Goal: Find specific page/section: Find specific page/section

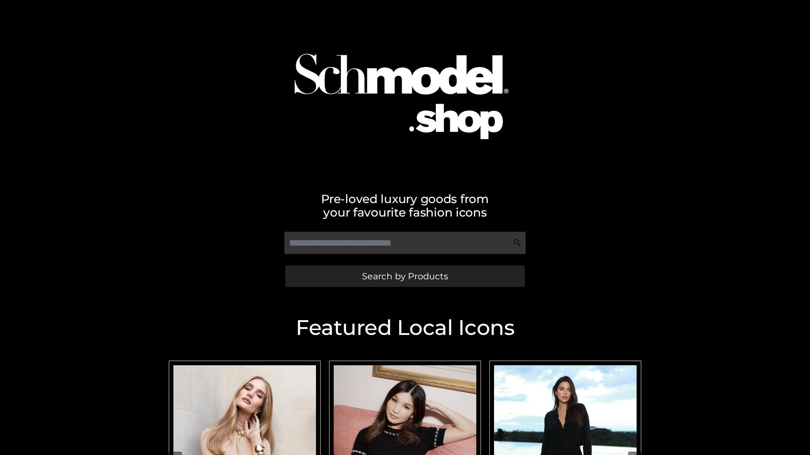
click at [404, 276] on span "Search by Products" at bounding box center [405, 276] width 86 height 9
